Goal: Task Accomplishment & Management: Manage account settings

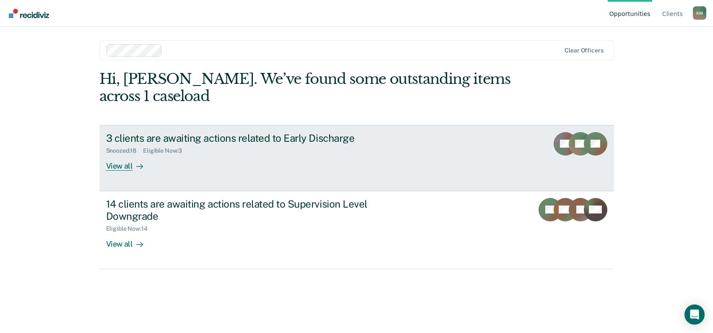
click at [117, 165] on div "View all" at bounding box center [129, 162] width 47 height 16
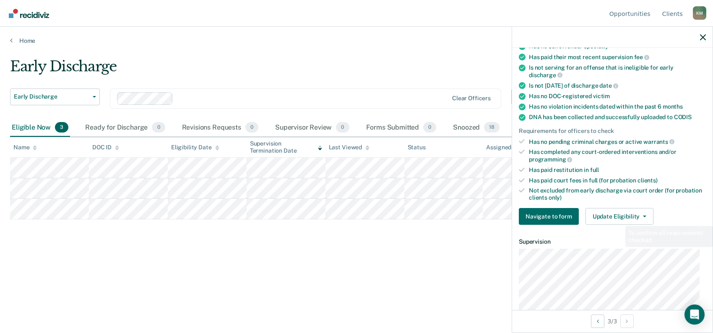
scroll to position [126, 0]
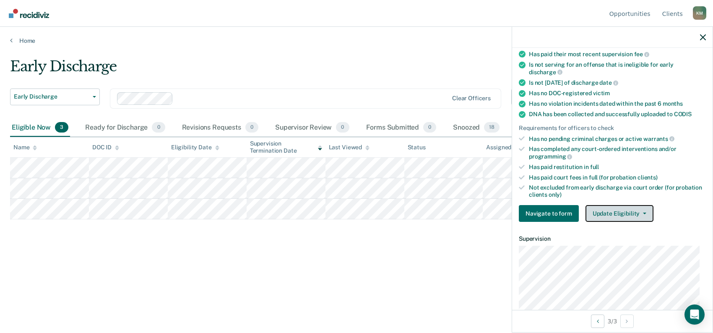
click at [619, 208] on button "Update Eligibility" at bounding box center [619, 213] width 68 height 17
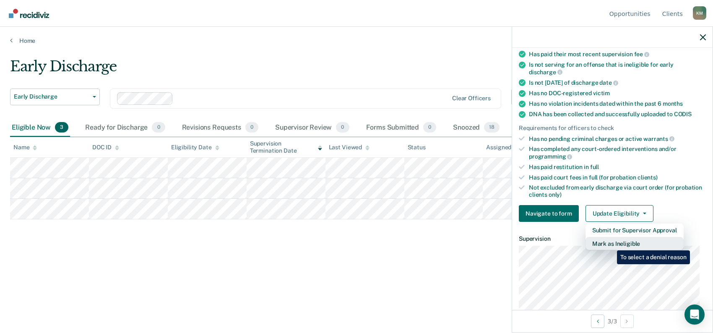
click at [609, 243] on button "Mark as Ineligible" at bounding box center [634, 243] width 98 height 13
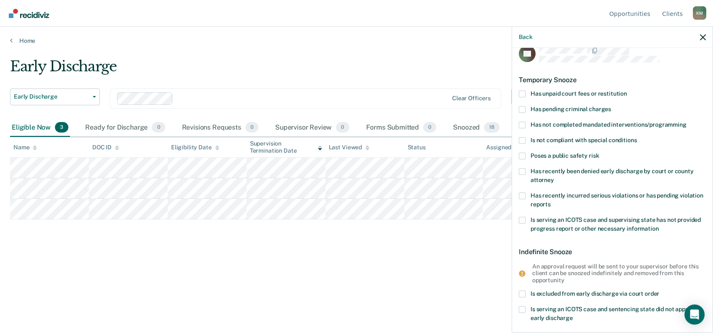
scroll to position [0, 0]
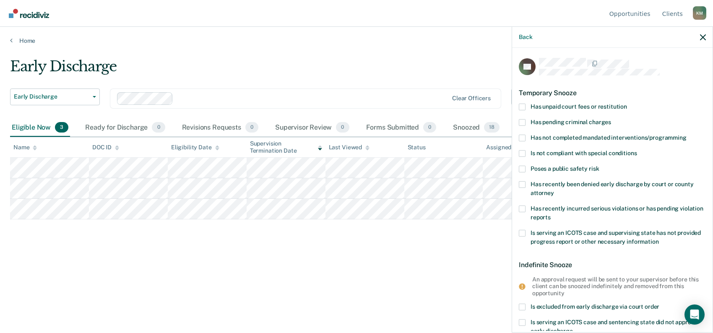
click at [527, 106] on label "Has unpaid court fees or restitution" at bounding box center [612, 108] width 187 height 9
click at [627, 104] on input "Has unpaid court fees or restitution" at bounding box center [627, 104] width 0 height 0
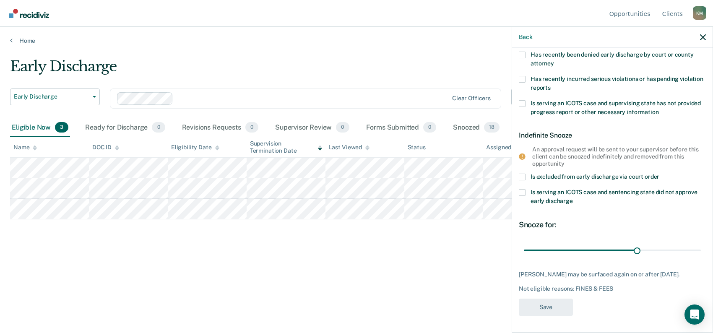
scroll to position [163, 0]
drag, startPoint x: 633, startPoint y: 244, endPoint x: 712, endPoint y: 234, distance: 79.8
click at [701, 243] on input "range" at bounding box center [612, 250] width 177 height 15
drag, startPoint x: 690, startPoint y: 242, endPoint x: 634, endPoint y: 246, distance: 56.3
click at [634, 246] on input "range" at bounding box center [612, 250] width 177 height 15
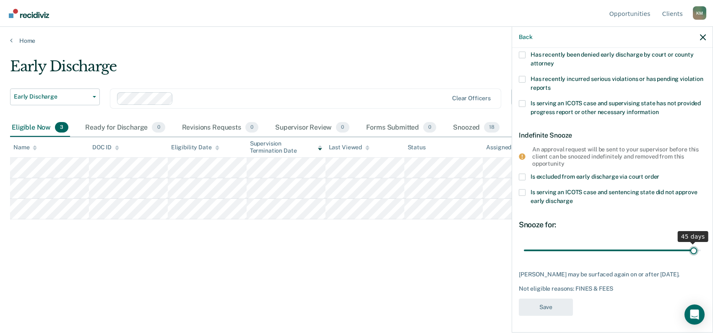
drag, startPoint x: 630, startPoint y: 241, endPoint x: 687, endPoint y: 239, distance: 56.6
click at [687, 243] on input "range" at bounding box center [612, 250] width 177 height 15
drag, startPoint x: 688, startPoint y: 243, endPoint x: 681, endPoint y: 243, distance: 6.3
click at [681, 243] on input "range" at bounding box center [612, 250] width 177 height 15
drag, startPoint x: 680, startPoint y: 241, endPoint x: 666, endPoint y: 242, distance: 14.3
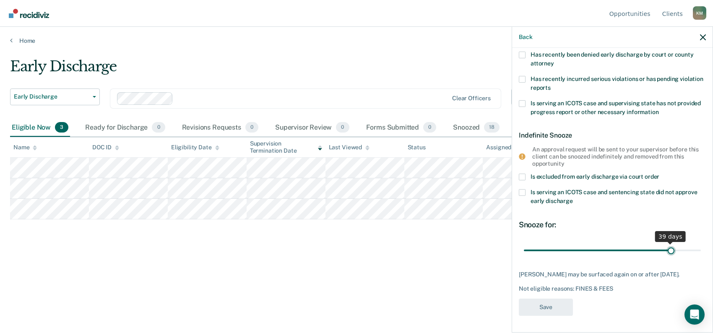
click at [666, 243] on input "range" at bounding box center [612, 250] width 177 height 15
drag, startPoint x: 662, startPoint y: 244, endPoint x: 692, endPoint y: 247, distance: 29.9
type input "46"
click at [692, 247] on input "range" at bounding box center [612, 250] width 177 height 15
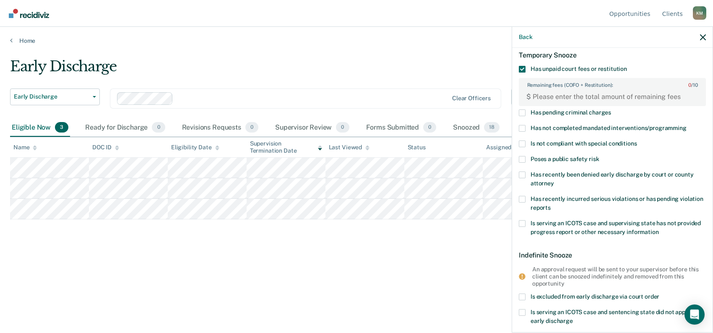
scroll to position [122, 0]
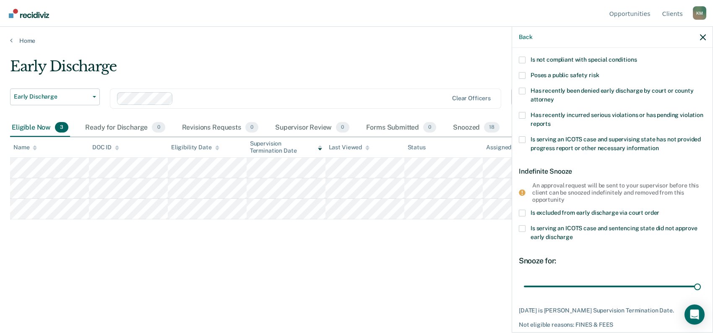
click at [521, 230] on label "Is serving an ICOTS case and sentencing state did not approve early discharge" at bounding box center [612, 234] width 187 height 18
click at [573, 234] on input "Is serving an ICOTS case and sentencing state did not approve early discharge" at bounding box center [573, 234] width 0 height 0
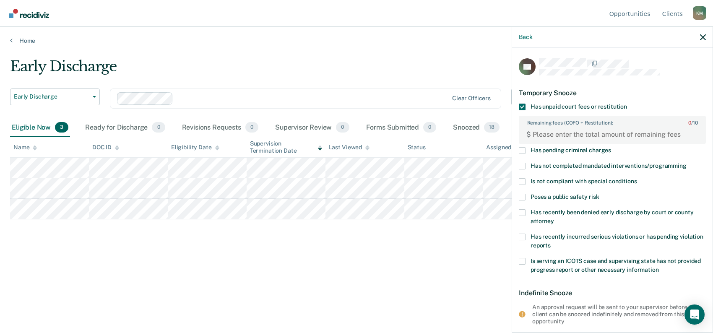
scroll to position [0, 0]
click at [544, 135] on FEESReasonInput "Remaining fees (COFO + Restitution): 0 / 10" at bounding box center [614, 134] width 166 height 13
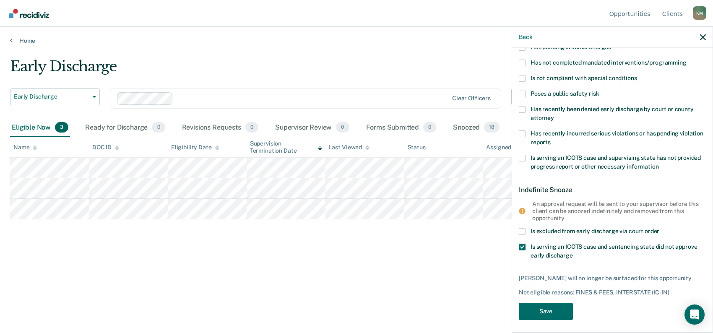
scroll to position [106, 0]
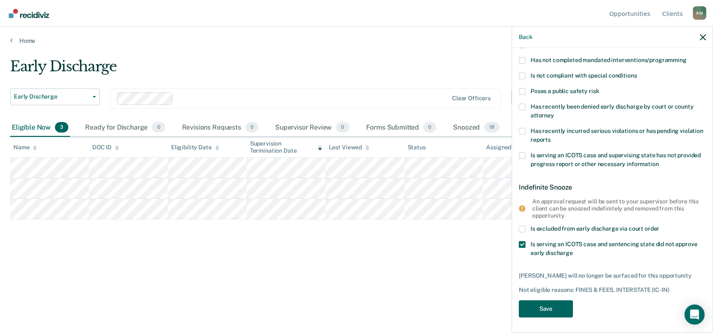
type FEESReasonInput "987.38"
click at [542, 311] on button "Save" at bounding box center [546, 308] width 54 height 17
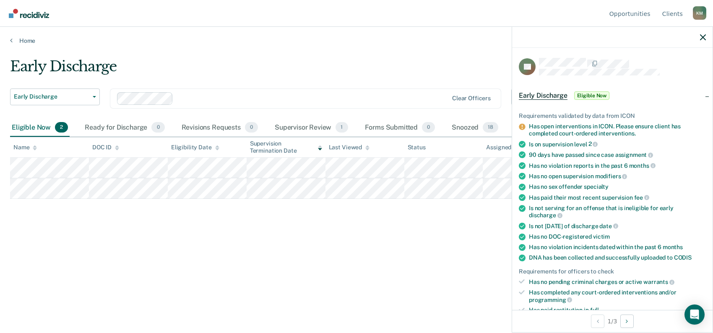
scroll to position [168, 0]
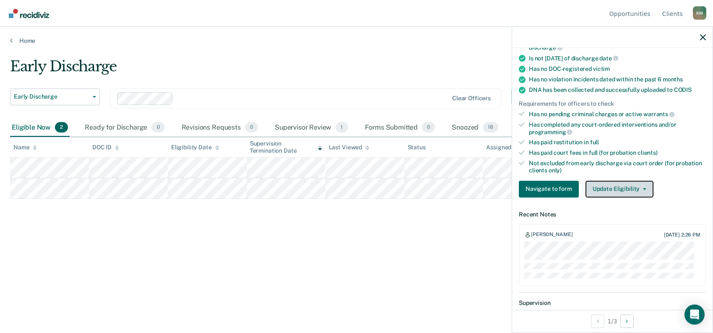
click at [639, 188] on span "button" at bounding box center [642, 189] width 7 height 2
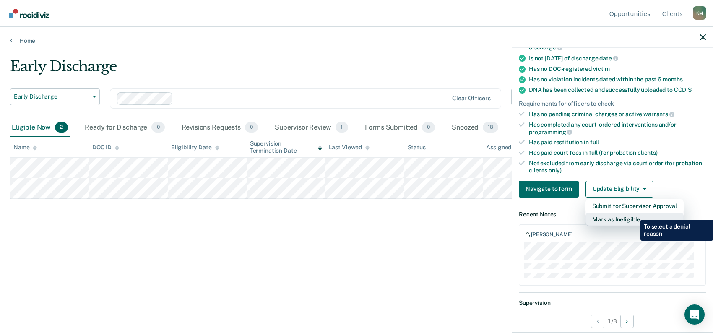
click at [634, 213] on button "Mark as Ineligible" at bounding box center [634, 219] width 98 height 13
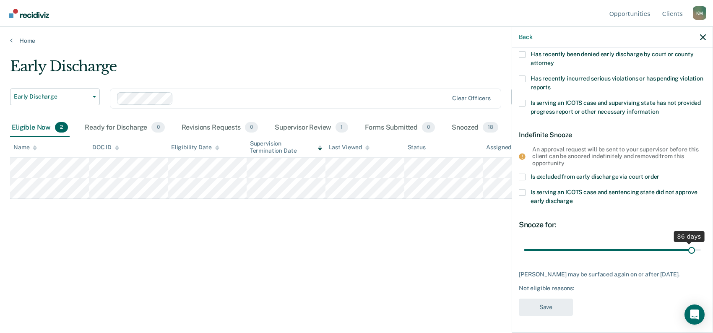
scroll to position [129, 0]
drag, startPoint x: 580, startPoint y: 242, endPoint x: 696, endPoint y: 243, distance: 115.7
type input "90"
click at [696, 244] on input "range" at bounding box center [612, 251] width 177 height 15
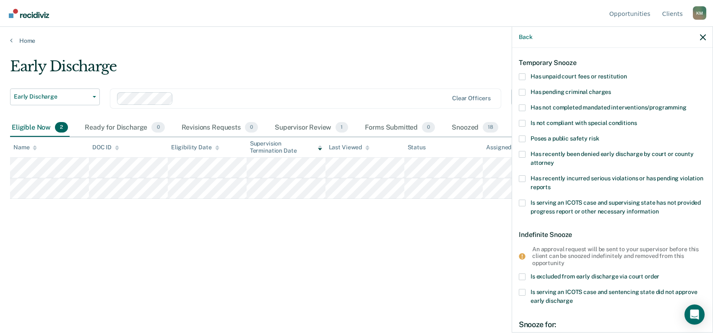
scroll to position [3, 0]
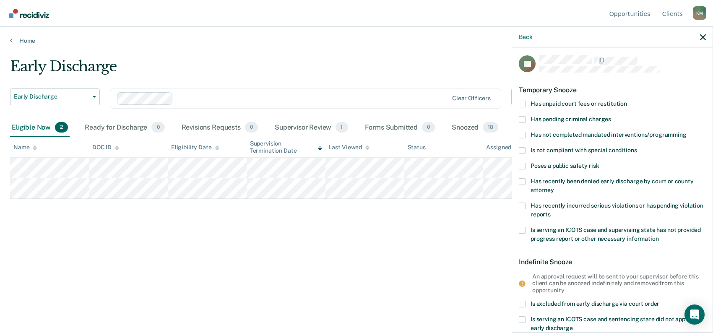
click at [522, 163] on span at bounding box center [522, 166] width 7 height 7
click at [599, 163] on input "Poses a public safety risk" at bounding box center [599, 163] width 0 height 0
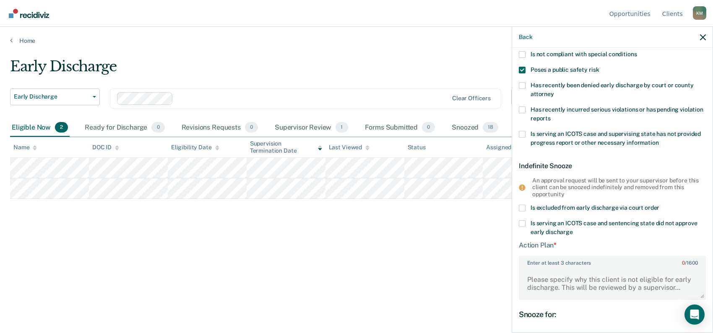
scroll to position [187, 0]
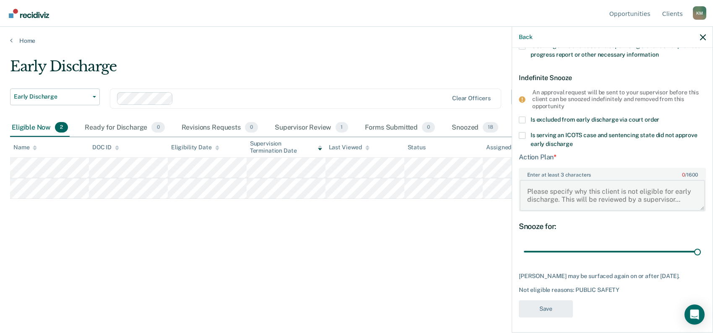
click at [527, 190] on textarea "Enter at least 3 characters 0 / 1600" at bounding box center [611, 195] width 185 height 31
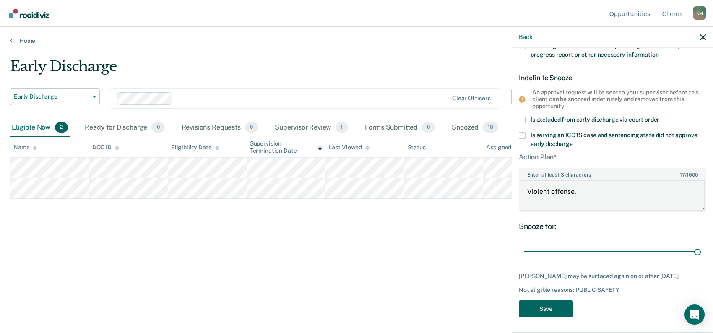
type textarea "Violent offense."
click at [535, 308] on button "Save" at bounding box center [546, 308] width 54 height 17
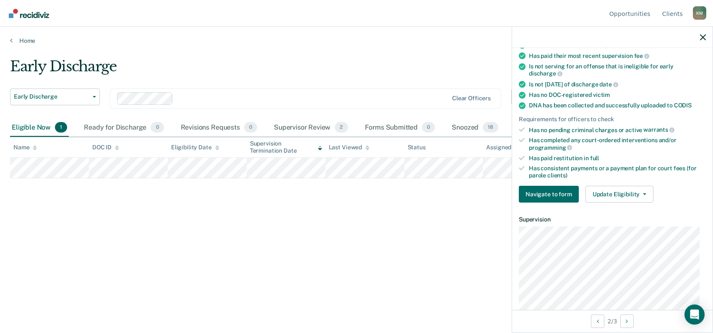
scroll to position [232, 0]
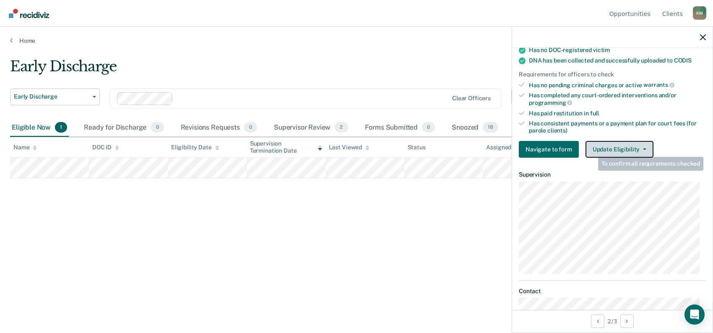
click at [592, 150] on button "Update Eligibility" at bounding box center [619, 149] width 68 height 17
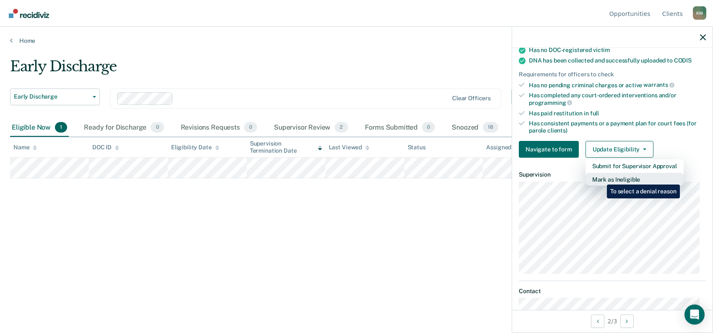
click at [600, 178] on button "Mark as Ineligible" at bounding box center [634, 179] width 98 height 13
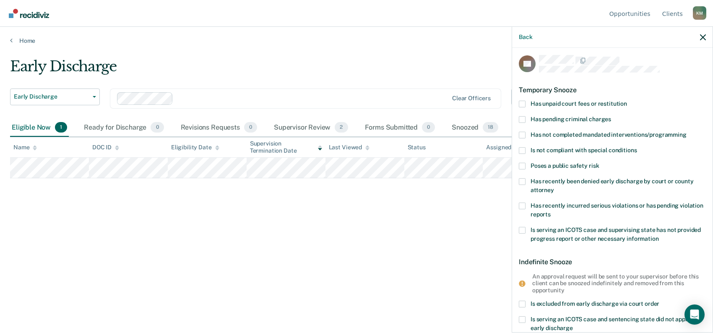
scroll to position [0, 0]
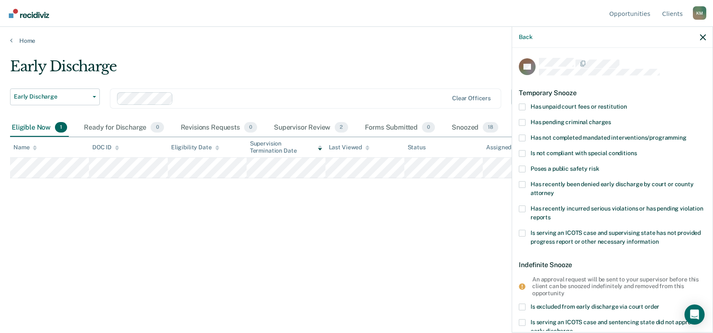
click at [519, 153] on span at bounding box center [522, 153] width 7 height 7
click at [636, 150] on input "Is not compliant with special conditions" at bounding box center [636, 150] width 0 height 0
click at [522, 136] on span at bounding box center [522, 138] width 7 height 7
click at [686, 135] on input "Has not completed mandated interventions/programming" at bounding box center [686, 135] width 0 height 0
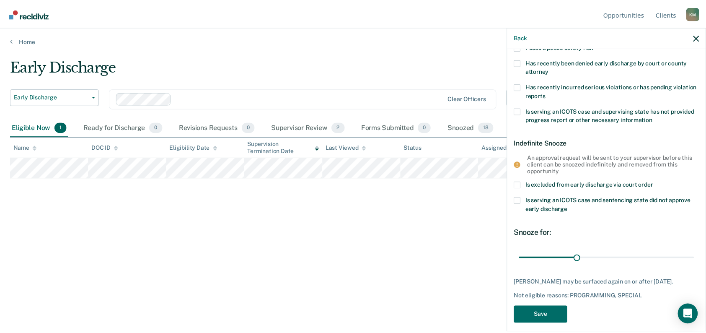
scroll to position [126, 0]
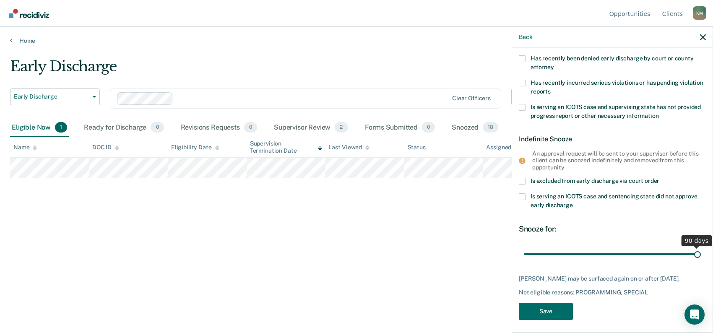
drag, startPoint x: 579, startPoint y: 252, endPoint x: 701, endPoint y: 253, distance: 122.4
type input "90"
click at [701, 253] on input "range" at bounding box center [612, 254] width 177 height 15
click at [554, 311] on button "Save" at bounding box center [546, 311] width 54 height 17
